Goal: Task Accomplishment & Management: Manage account settings

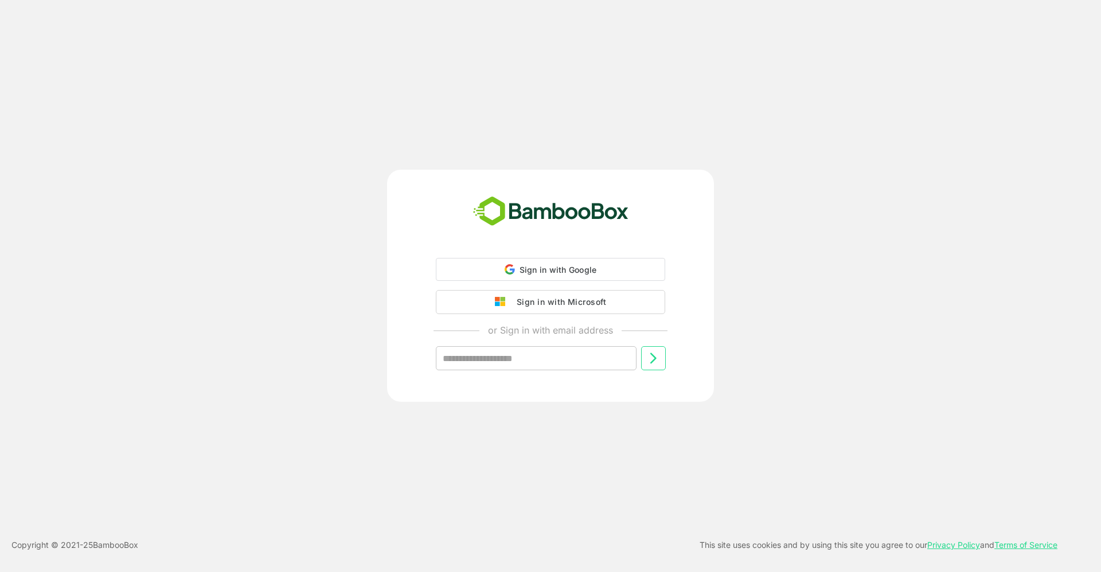
click at [541, 307] on div "Sign in with Microsoft" at bounding box center [558, 302] width 95 height 15
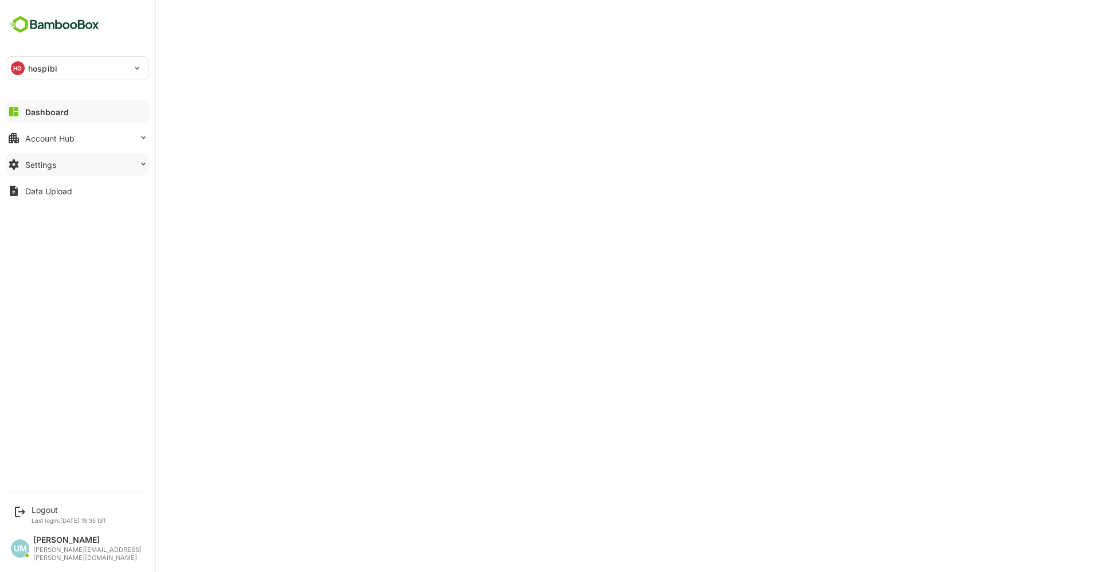
click at [54, 167] on div "Settings" at bounding box center [40, 165] width 31 height 10
click at [46, 181] on button "Data Upload" at bounding box center [77, 190] width 143 height 23
click at [57, 524] on div "Logout Last login: Oct 15 15:35 IST" at bounding box center [69, 514] width 75 height 19
click at [19, 519] on icon at bounding box center [20, 512] width 14 height 14
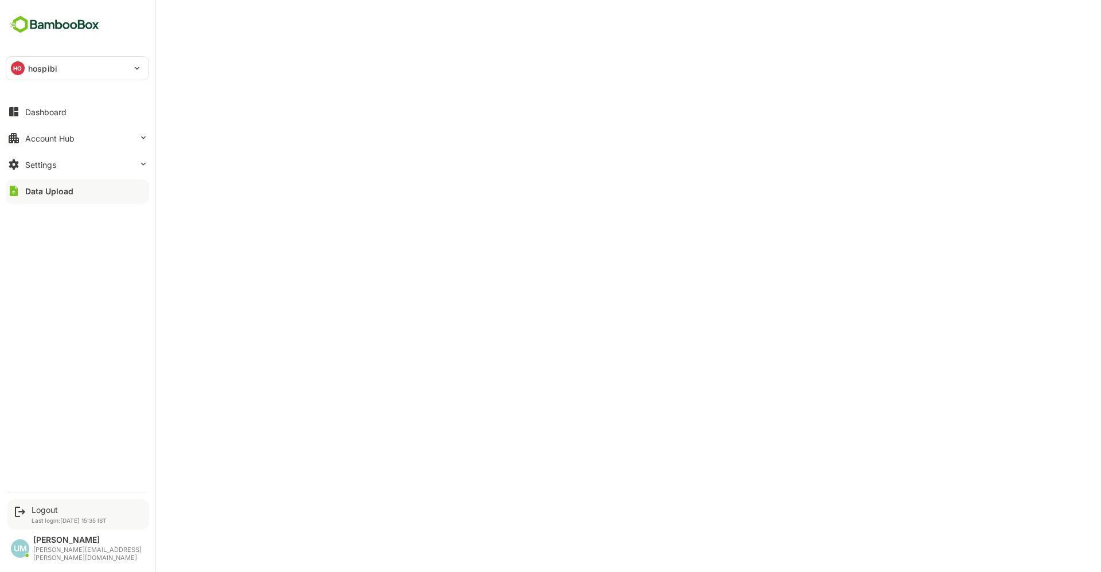
click at [19, 519] on icon at bounding box center [20, 512] width 14 height 14
click at [7, 553] on div "UM Udit Mehta udit.mehta@rategain.com" at bounding box center [77, 549] width 144 height 38
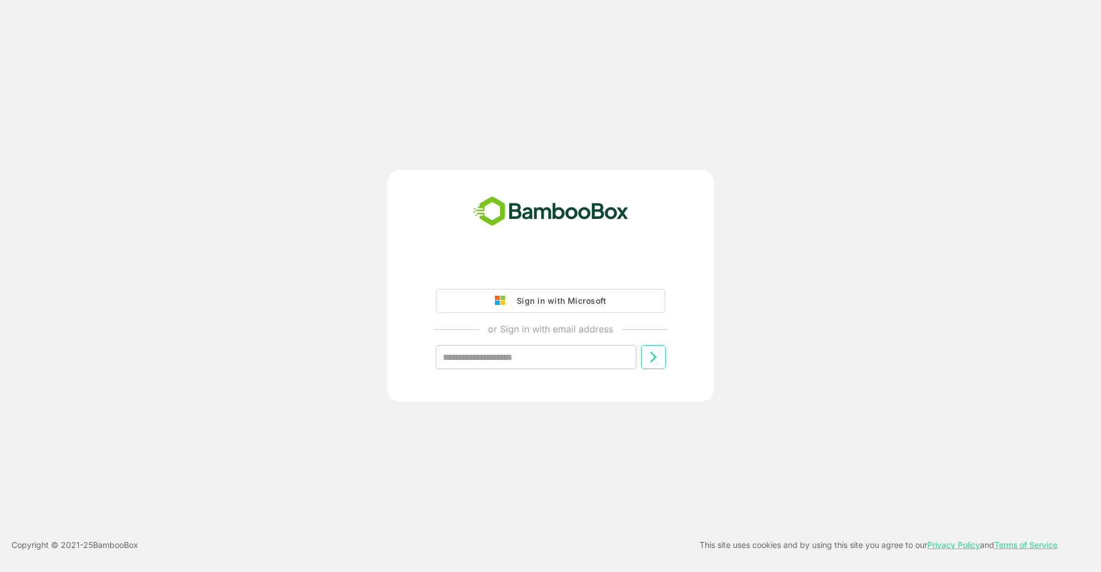
click at [538, 307] on div "Sign in with Microsoft" at bounding box center [558, 301] width 95 height 15
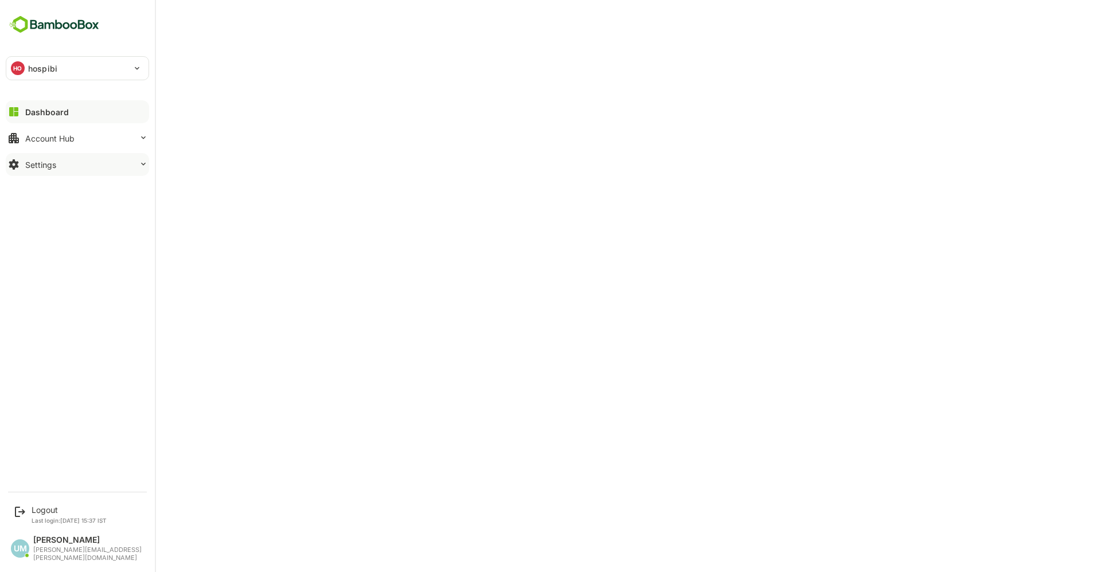
click at [64, 165] on button "Settings" at bounding box center [77, 164] width 143 height 23
click at [61, 132] on button "Account Hub" at bounding box center [77, 138] width 143 height 23
click at [58, 73] on div "HO hospibi" at bounding box center [70, 68] width 128 height 23
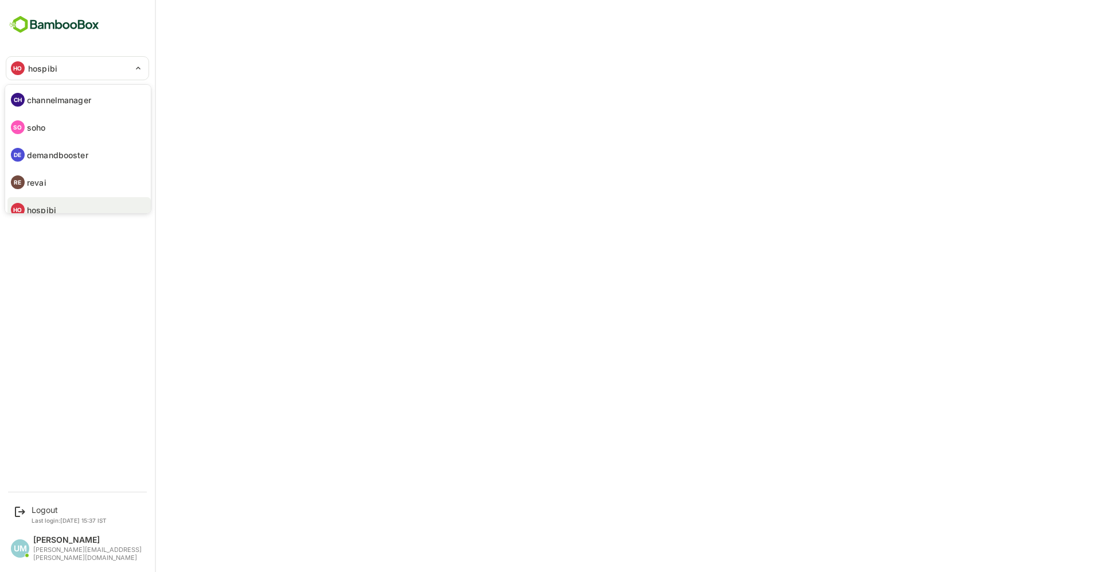
scroll to position [9, 0]
drag, startPoint x: 147, startPoint y: 144, endPoint x: 155, endPoint y: 76, distance: 68.2
click at [155, 76] on div "CH channelmanager SO soho DE demandbooster RE revai HO hospibi AI airgain" at bounding box center [550, 286] width 1101 height 572
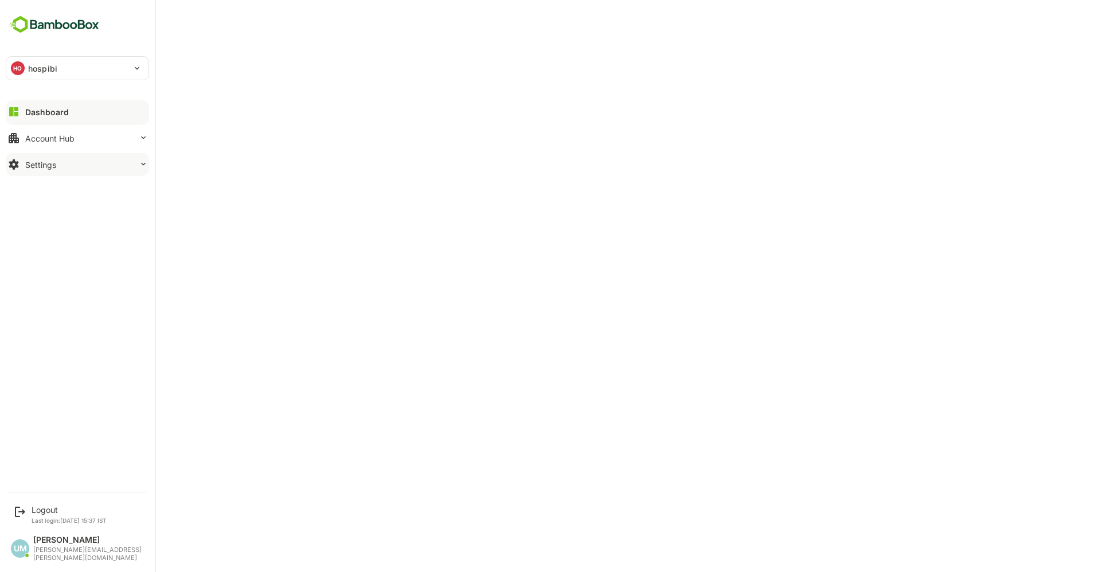
click at [48, 171] on button "Settings" at bounding box center [77, 164] width 143 height 23
click at [28, 159] on button "Settings" at bounding box center [77, 164] width 143 height 23
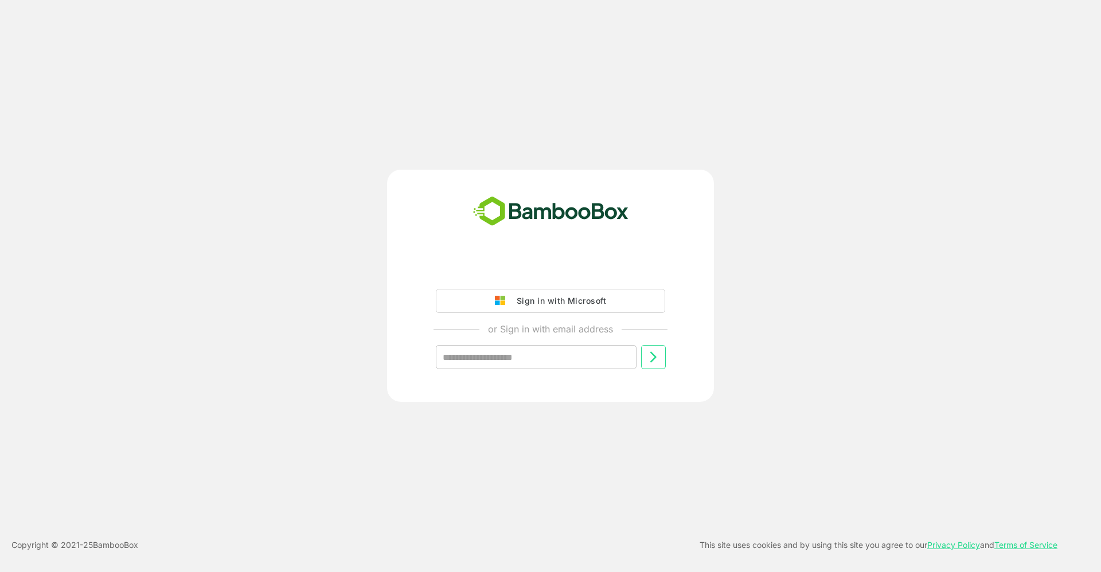
click at [526, 300] on div "Sign in with Microsoft" at bounding box center [558, 301] width 95 height 15
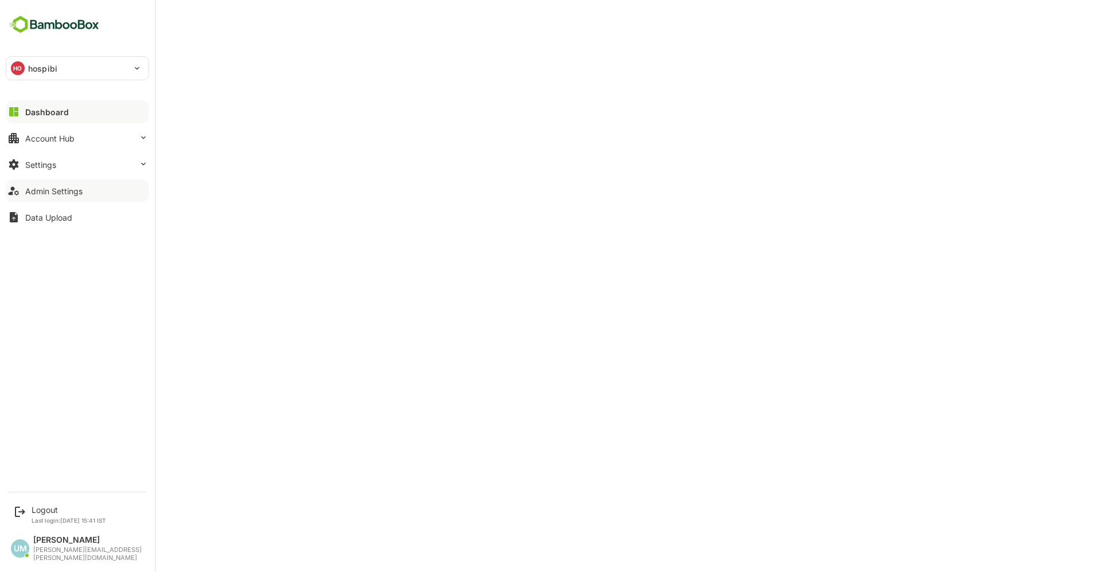
click at [14, 192] on icon at bounding box center [13, 191] width 10 height 9
